Goal: Information Seeking & Learning: Check status

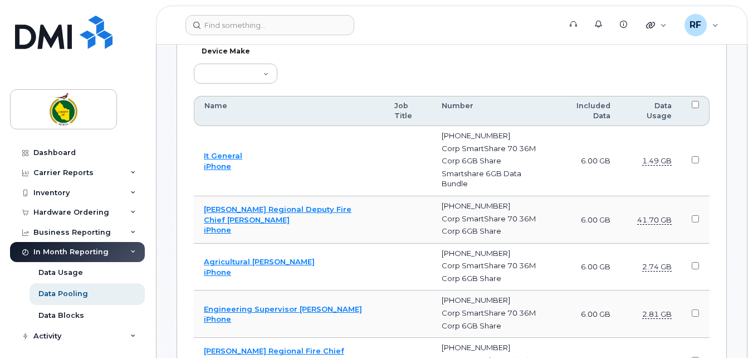
scroll to position [613, 0]
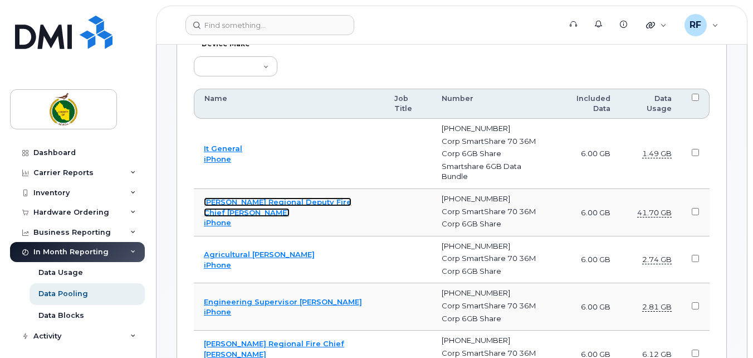
click at [315, 202] on link "[PERSON_NAME] Regional Deputy Fire Chief [PERSON_NAME]" at bounding box center [278, 206] width 148 height 19
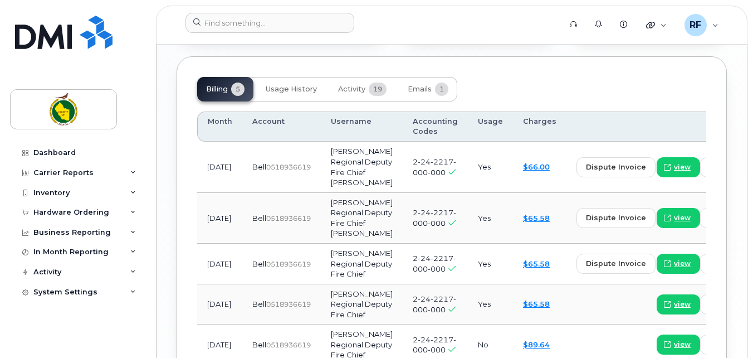
scroll to position [1119, 0]
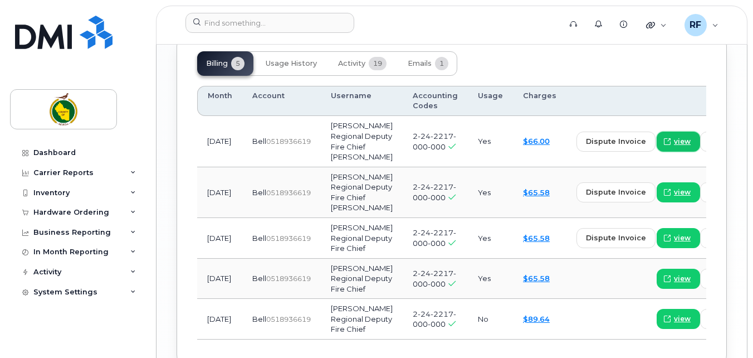
click at [674, 143] on span "view" at bounding box center [682, 141] width 17 height 10
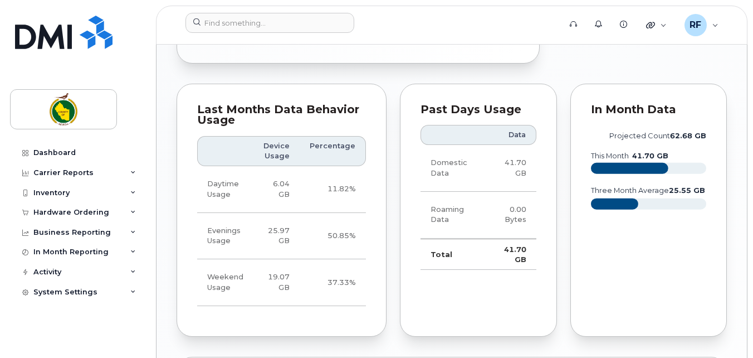
scroll to position [785, 0]
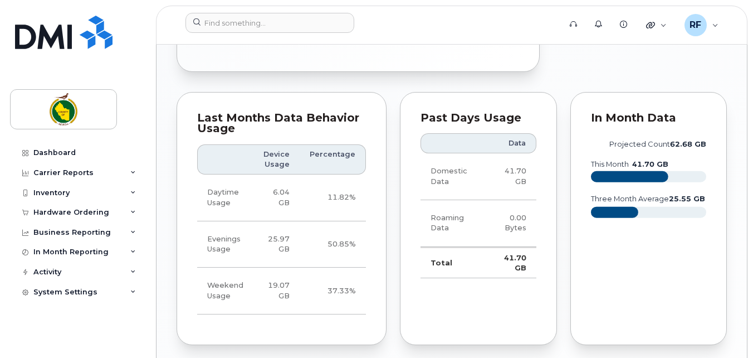
click at [637, 175] on rect at bounding box center [629, 176] width 77 height 11
click at [640, 164] on text "41.70 GB" at bounding box center [650, 164] width 36 height 8
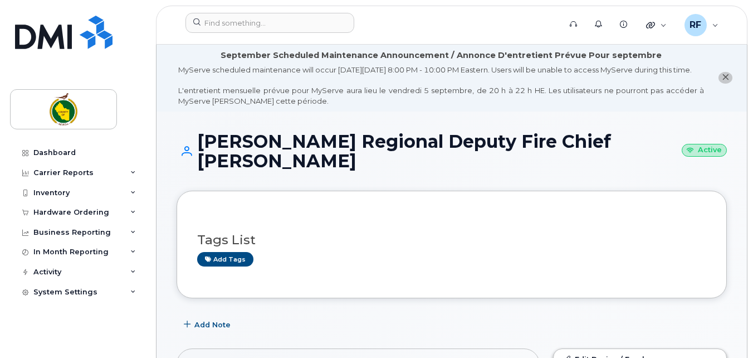
scroll to position [0, 0]
click at [74, 251] on div "In Month Reporting" at bounding box center [70, 251] width 75 height 9
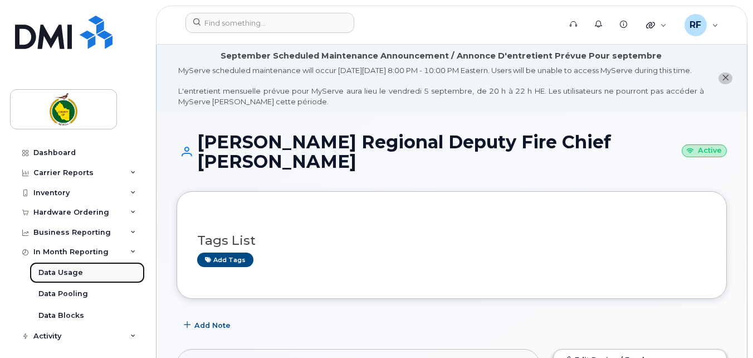
click at [66, 274] on div "Data Usage" at bounding box center [60, 272] width 45 height 10
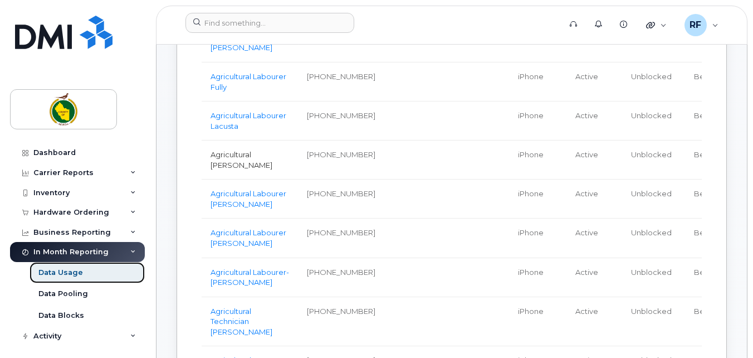
scroll to position [557, 0]
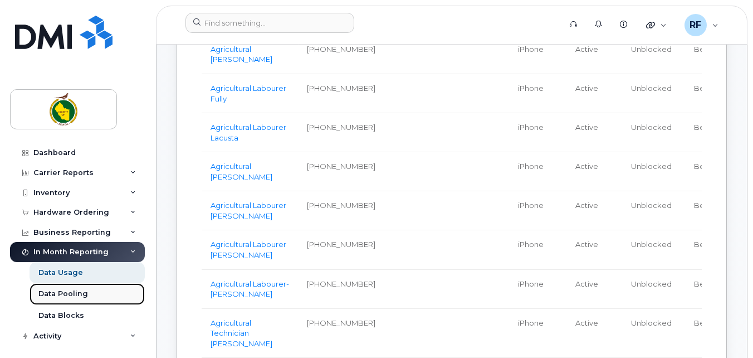
click at [70, 294] on div "Data Pooling" at bounding box center [63, 293] width 50 height 10
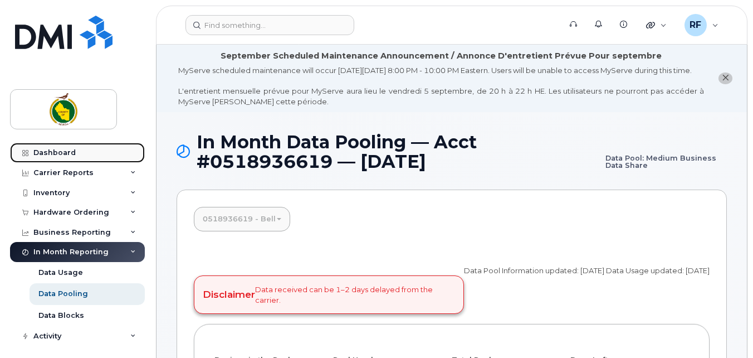
click at [59, 155] on div "Dashboard" at bounding box center [54, 152] width 42 height 9
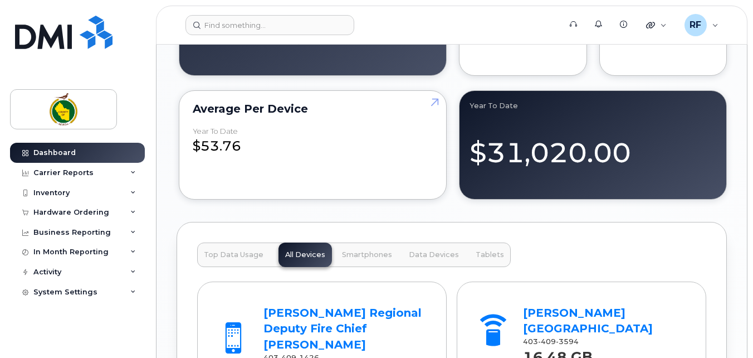
scroll to position [1225, 0]
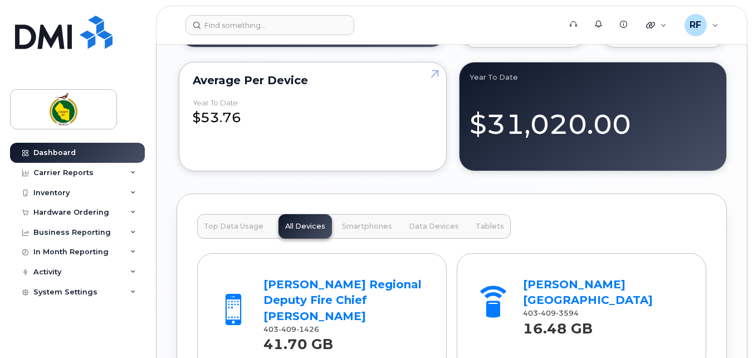
click at [308, 302] on div "[PERSON_NAME] Regional Deputy Fire Chief [PERSON_NAME]" at bounding box center [344, 300] width 163 height 48
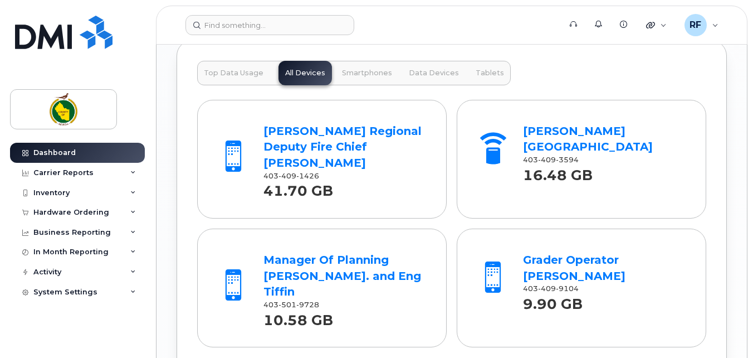
scroll to position [1392, 0]
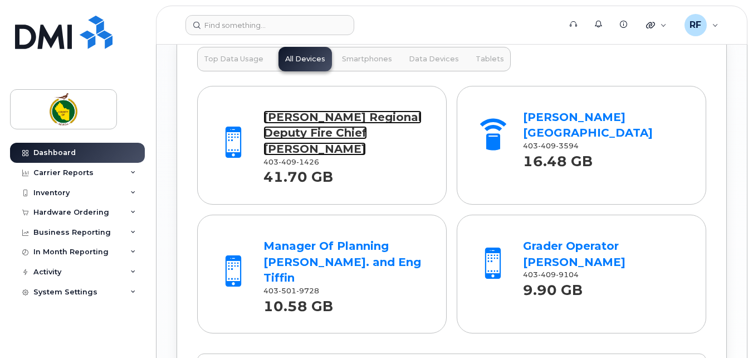
click at [295, 136] on link "[PERSON_NAME] Regional Deputy Fire Chief [PERSON_NAME]" at bounding box center [342, 132] width 158 height 45
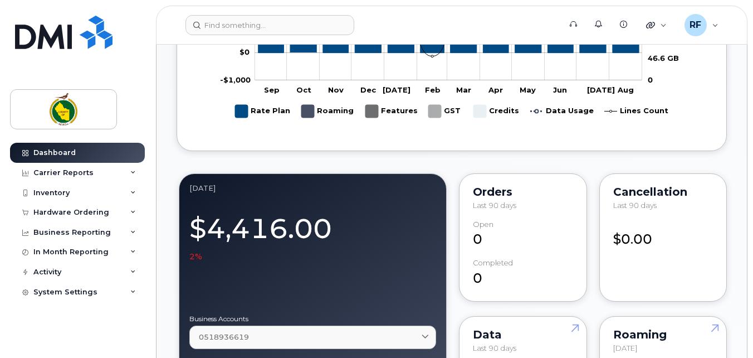
scroll to position [1002, 0]
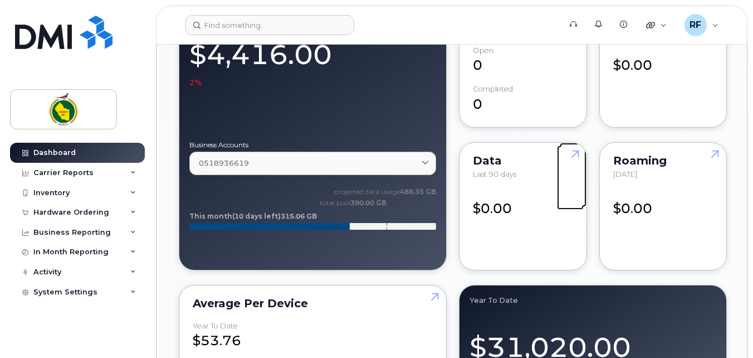
drag, startPoint x: 574, startPoint y: 164, endPoint x: 527, endPoint y: 194, distance: 56.1
click at [574, 164] on link at bounding box center [573, 175] width 27 height 64
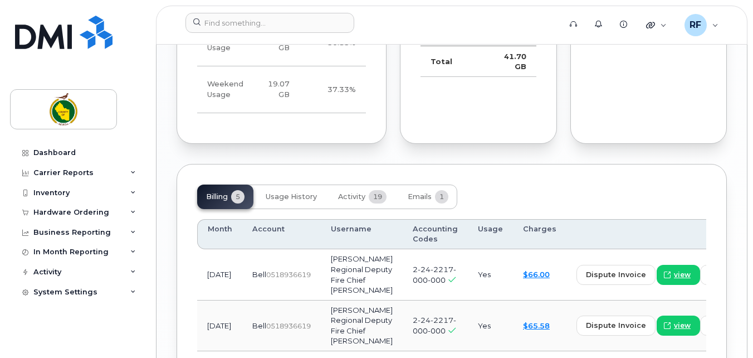
scroll to position [992, 0]
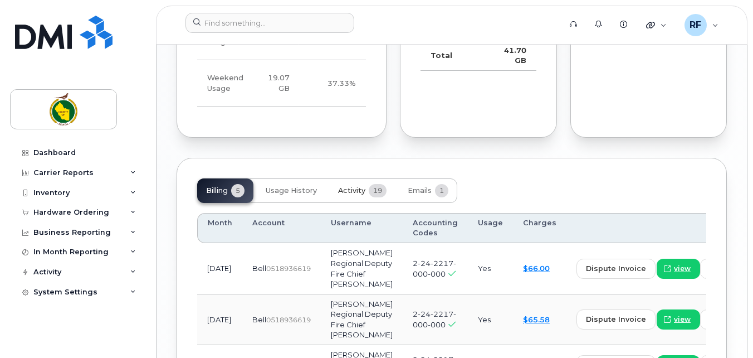
click at [350, 191] on span "Activity" at bounding box center [351, 190] width 27 height 9
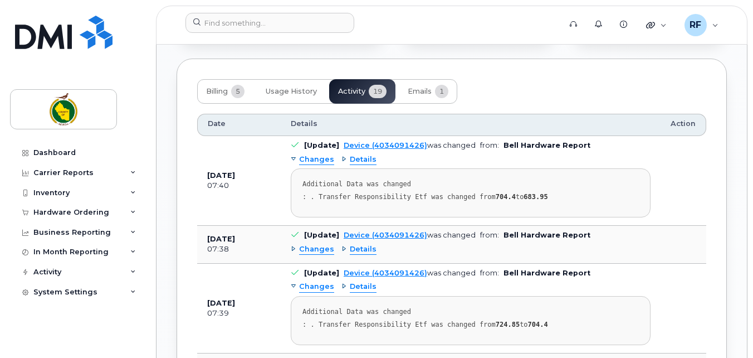
scroll to position [1104, 0]
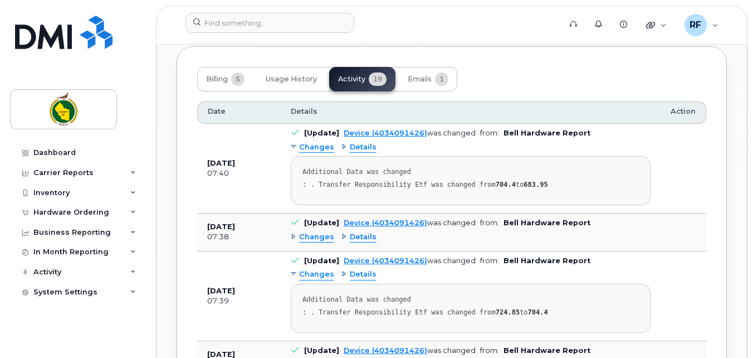
click at [341, 146] on div "Details" at bounding box center [358, 147] width 35 height 11
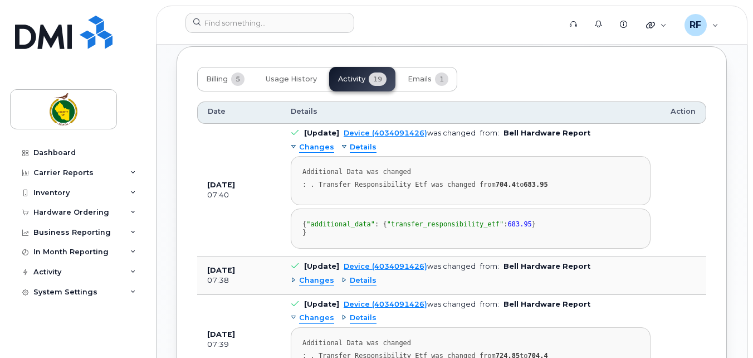
click at [341, 146] on div "Details" at bounding box center [358, 147] width 35 height 11
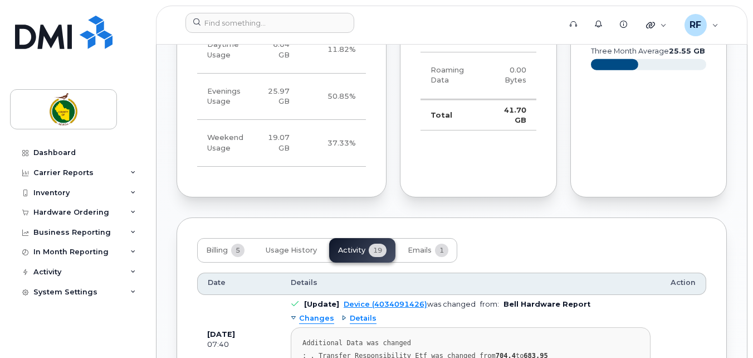
scroll to position [937, 0]
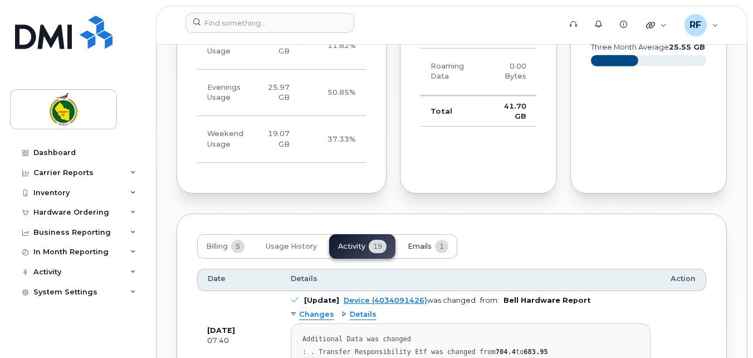
click at [417, 244] on span "Emails" at bounding box center [420, 246] width 24 height 9
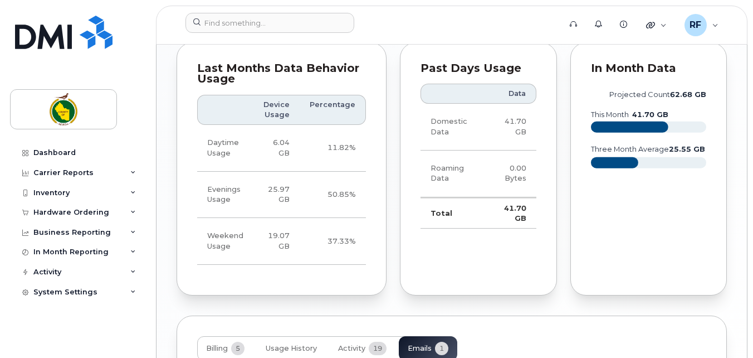
scroll to position [825, 0]
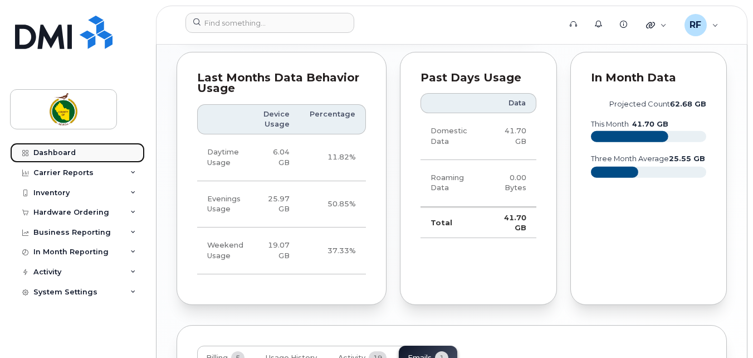
click at [41, 153] on div "Dashboard" at bounding box center [54, 152] width 42 height 9
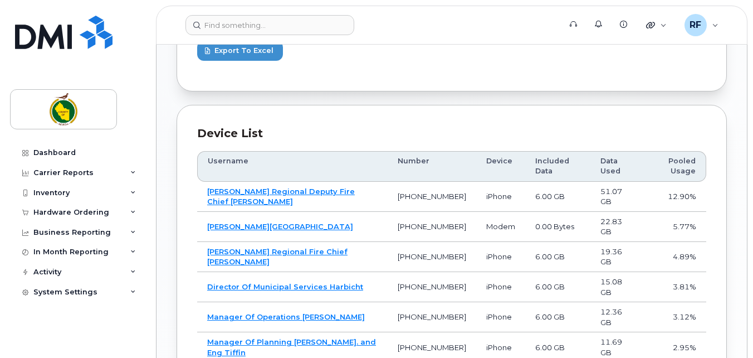
scroll to position [668, 0]
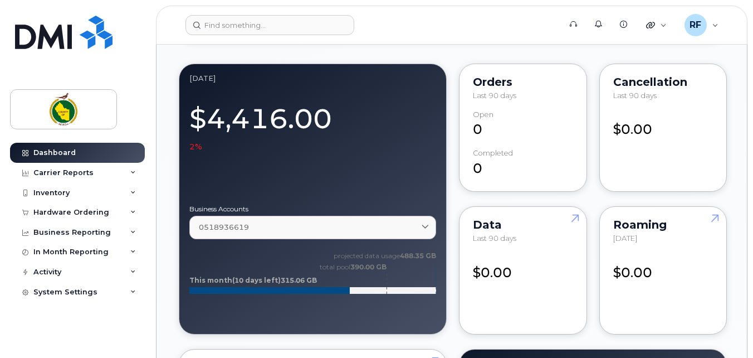
scroll to position [947, 0]
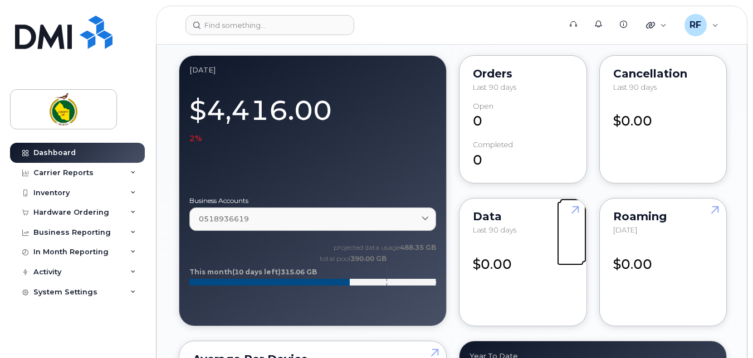
click at [575, 221] on link at bounding box center [573, 230] width 27 height 64
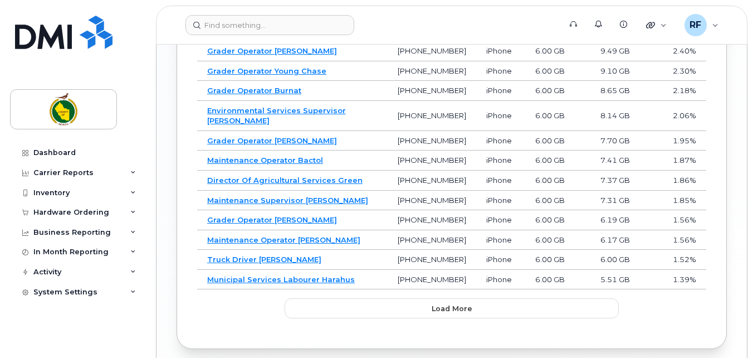
scroll to position [1002, 0]
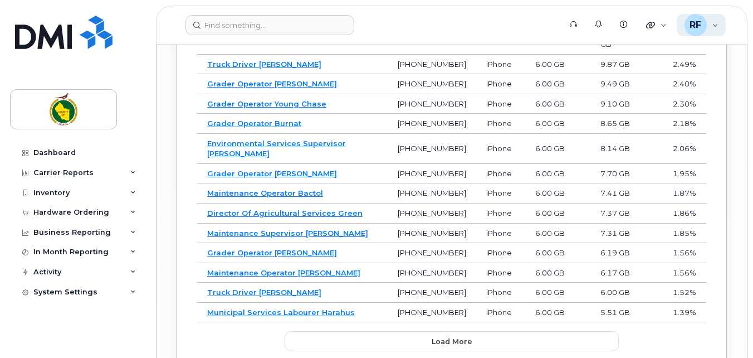
click at [713, 28] on div "RF Roberta Fernell Wireless Admin" at bounding box center [702, 25] width 50 height 22
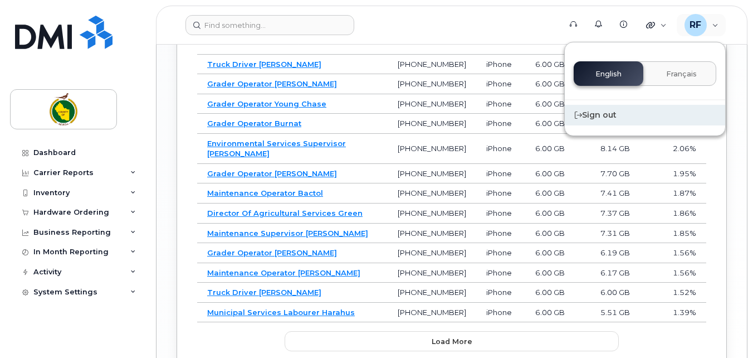
click at [607, 117] on div "Sign out" at bounding box center [645, 115] width 160 height 21
